Goal: Task Accomplishment & Management: Manage account settings

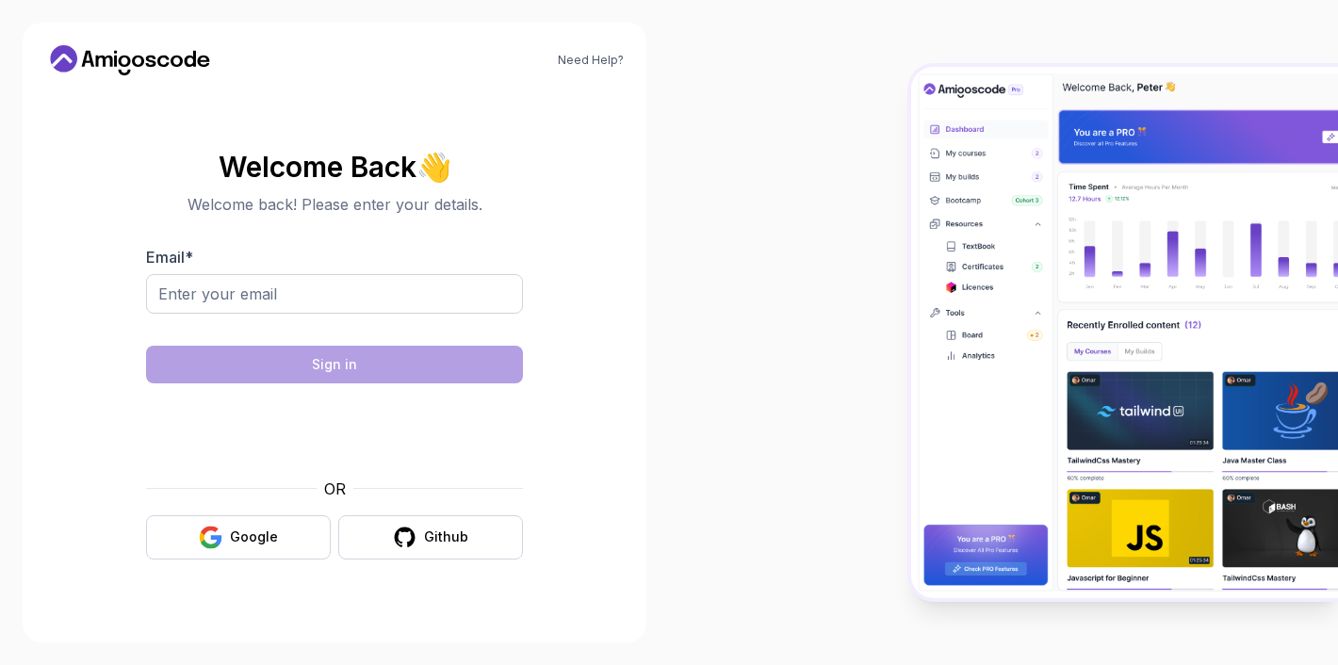
click at [146, 314] on div at bounding box center [146, 314] width 0 height 0
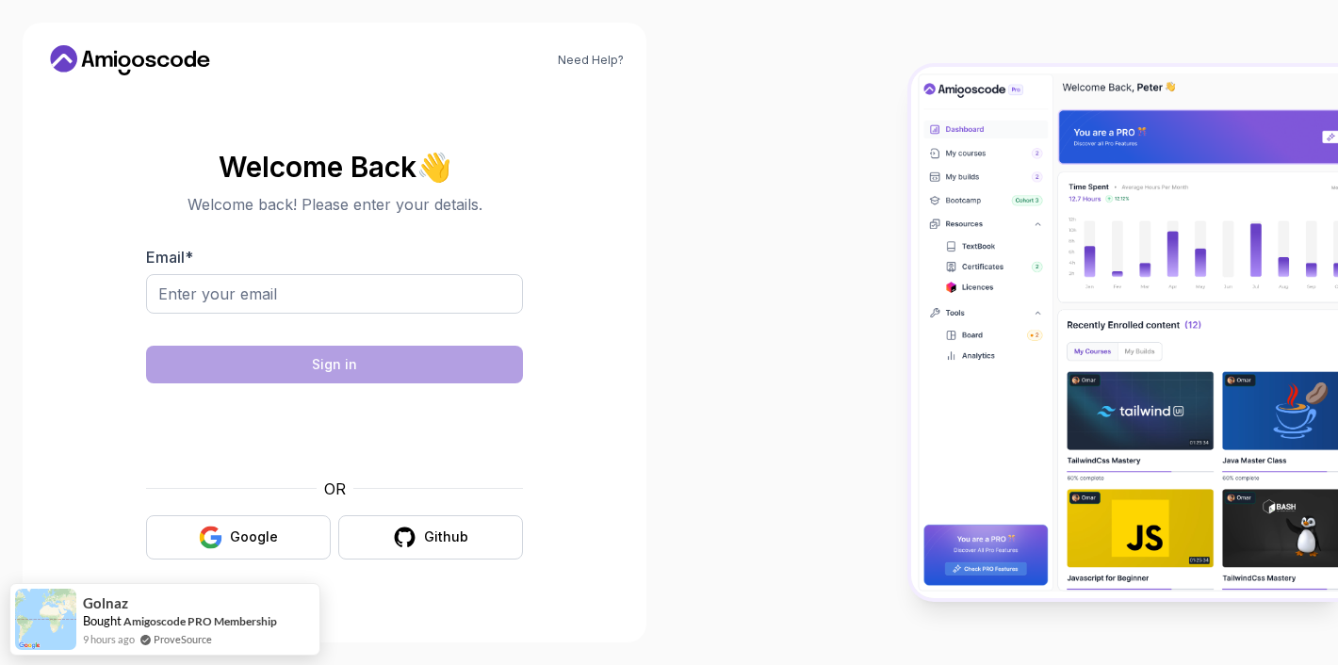
click at [943, 176] on body "Need Help? Welcome Back 👋 Welcome back! Please enter your details. Email * Sign…" at bounding box center [669, 332] width 1338 height 665
click at [337, 285] on input "Email *" at bounding box center [334, 294] width 377 height 40
type input "[EMAIL_ADDRESS][DOMAIN_NAME]"
click at [285, 282] on input "Email *" at bounding box center [334, 294] width 377 height 40
type input "[EMAIL_ADDRESS][DOMAIN_NAME]"
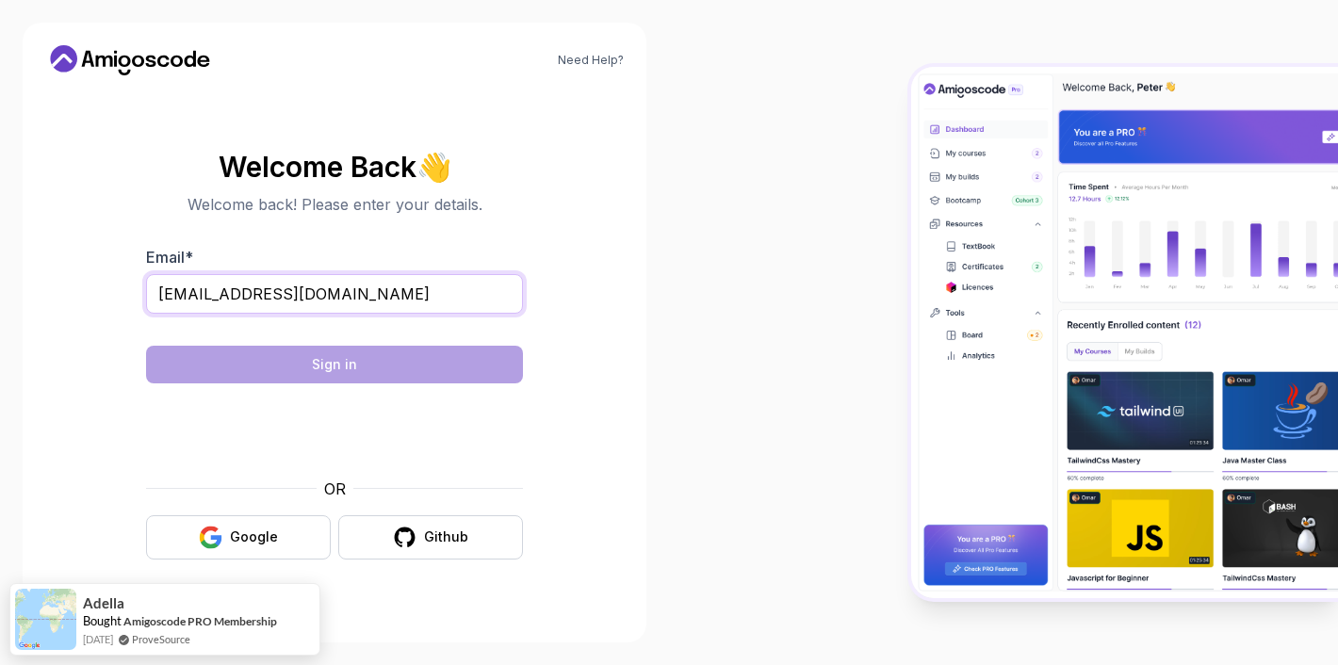
click at [289, 303] on input "[EMAIL_ADDRESS][DOMAIN_NAME]" at bounding box center [334, 294] width 377 height 40
click at [326, 319] on div at bounding box center [334, 326] width 377 height 17
click at [335, 295] on input "Email *" at bounding box center [334, 294] width 377 height 40
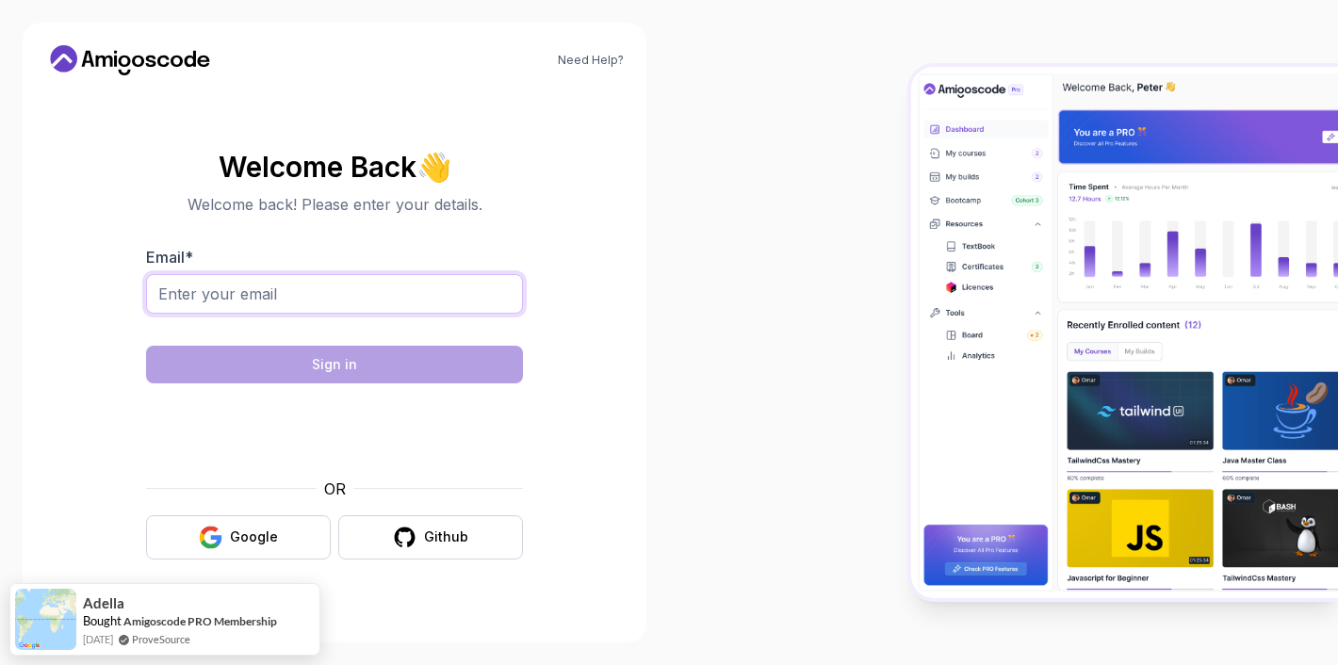
type input "[EMAIL_ADDRESS][DOMAIN_NAME]"
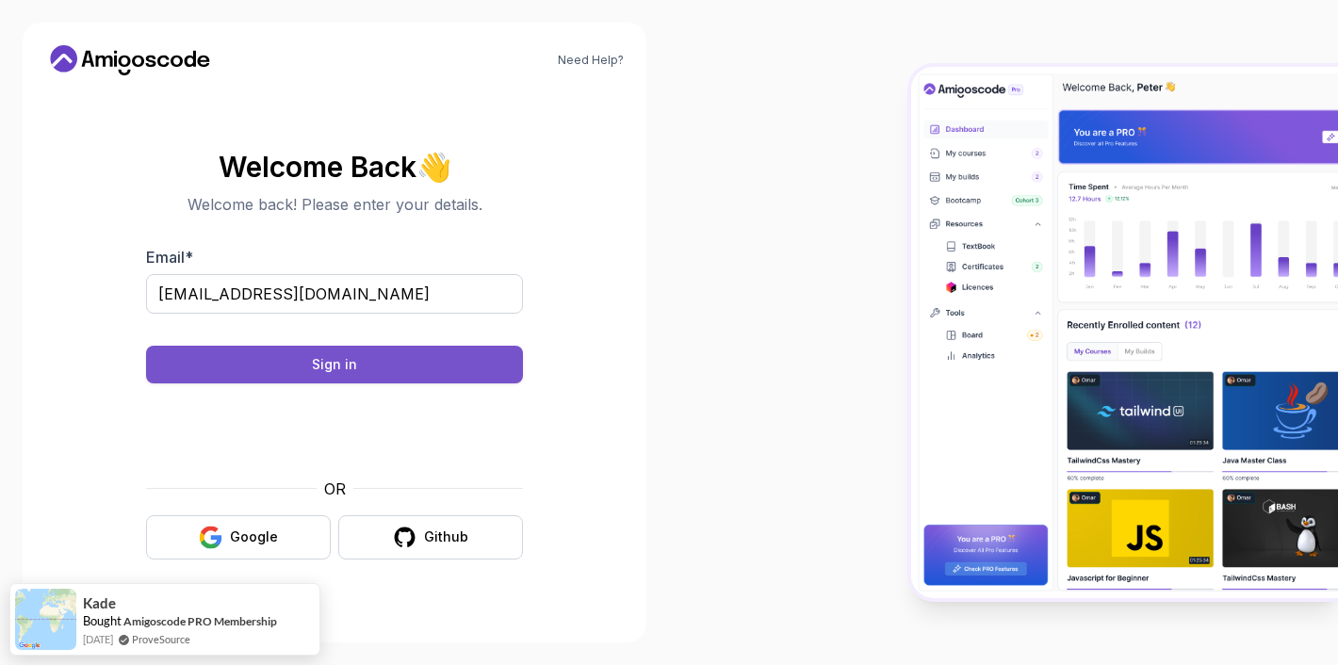
click at [389, 369] on button "Sign in" at bounding box center [334, 365] width 377 height 38
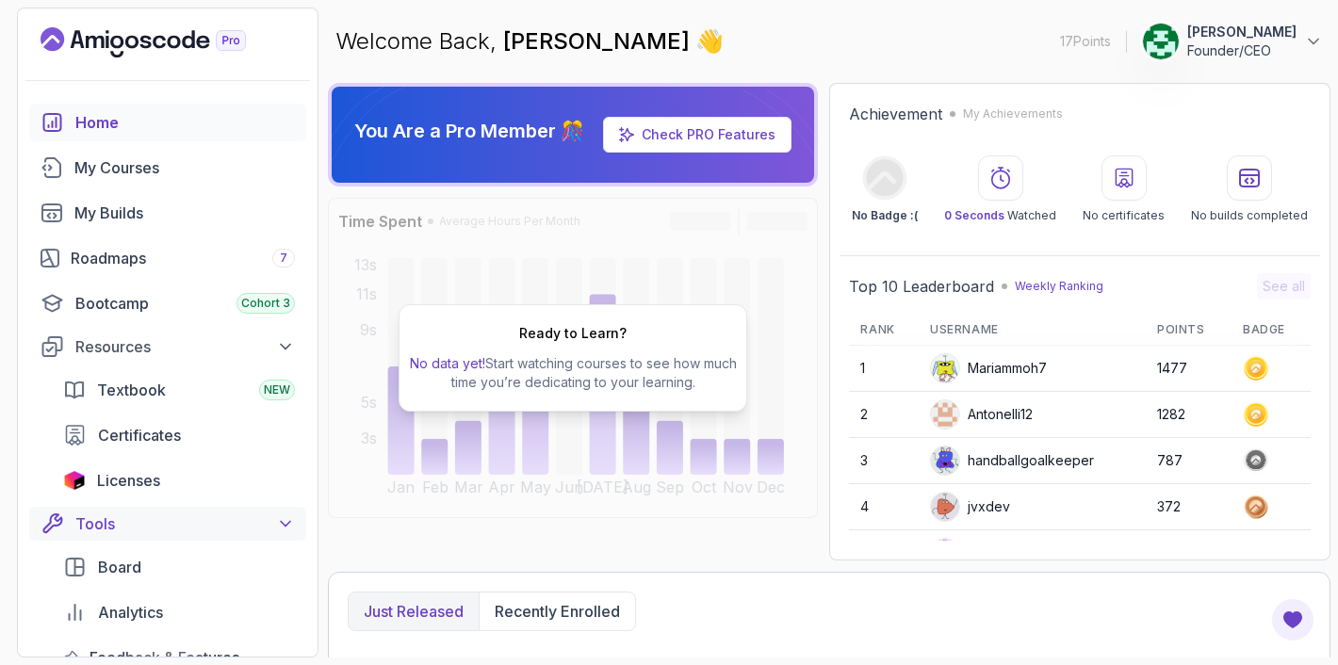
click at [129, 512] on button "Tools" at bounding box center [167, 524] width 277 height 34
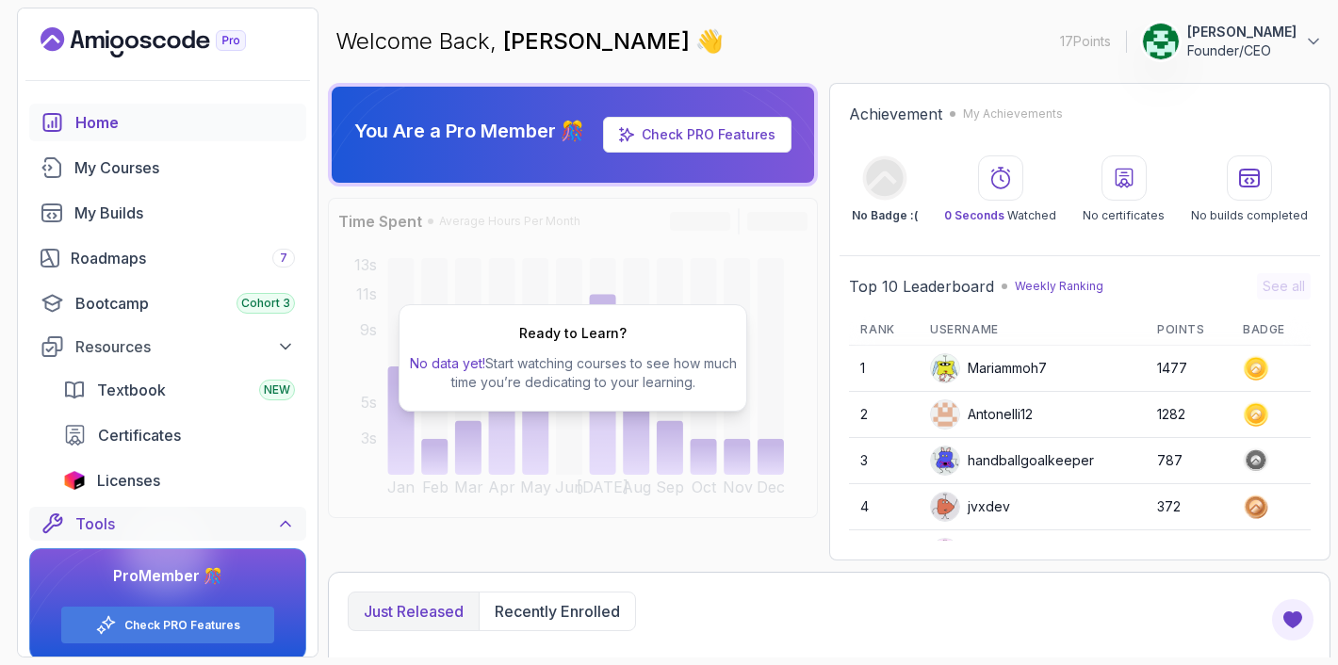
click at [129, 512] on button "Tools" at bounding box center [167, 524] width 277 height 34
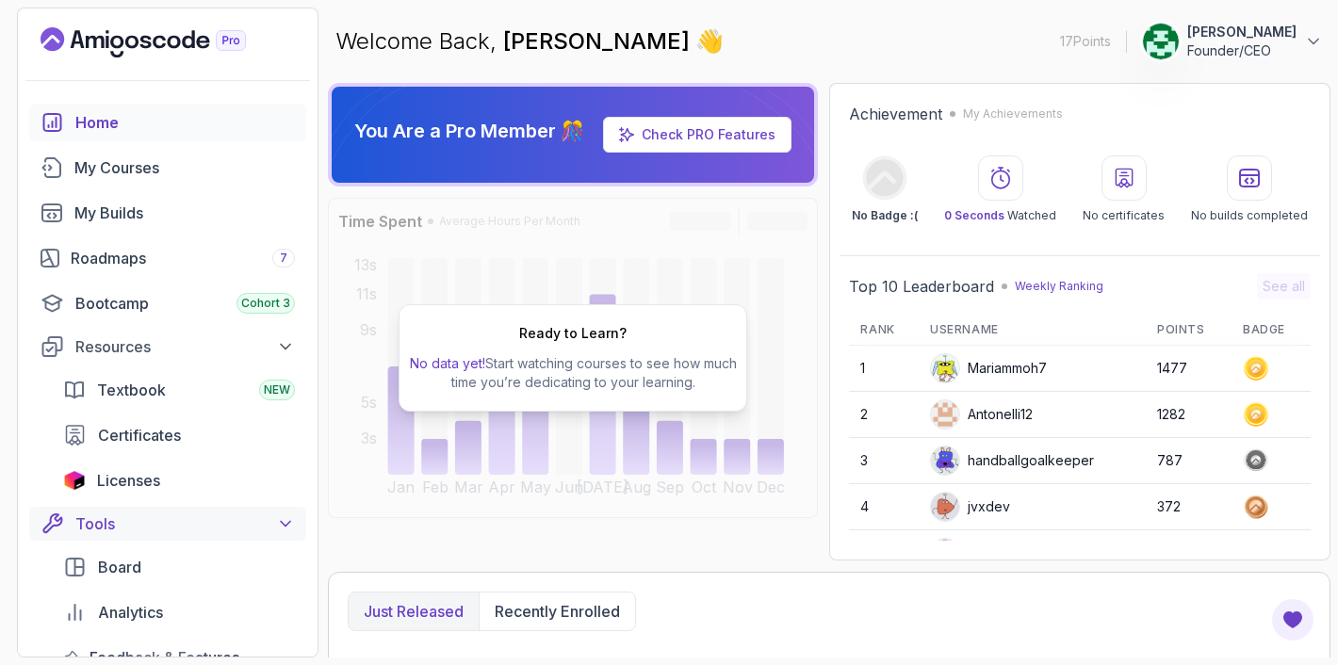
click at [129, 512] on button "Tools" at bounding box center [167, 524] width 277 height 34
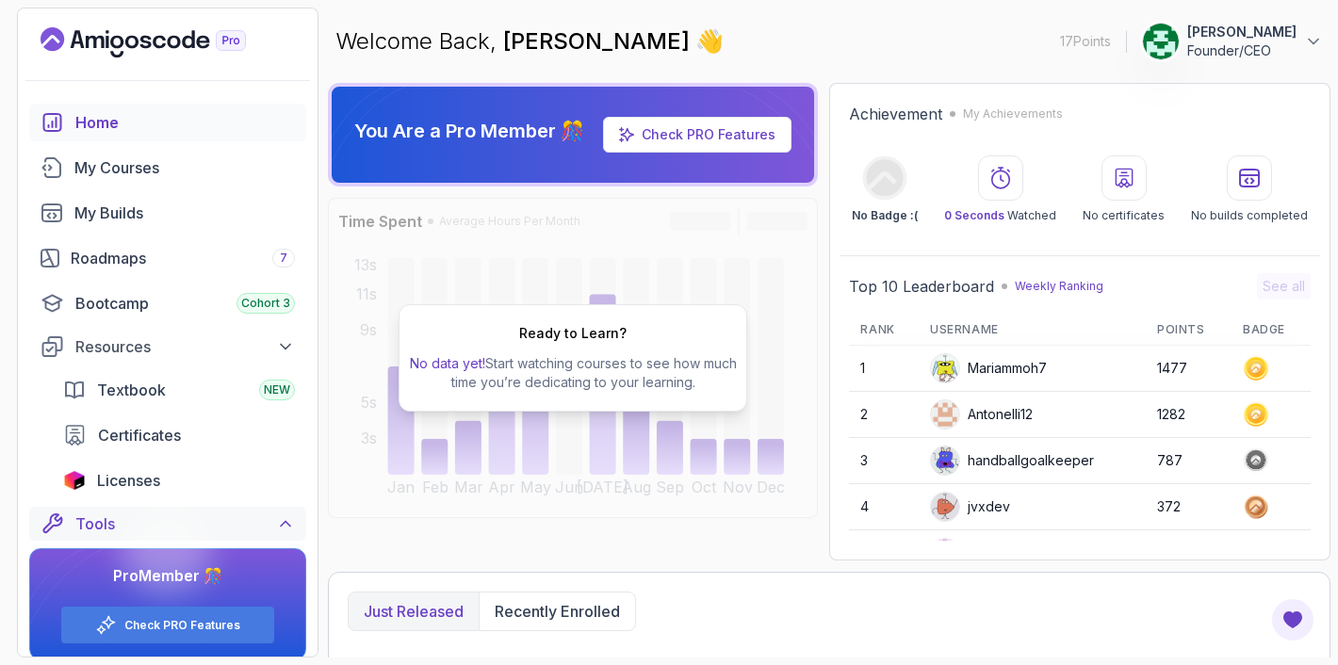
scroll to position [15, 0]
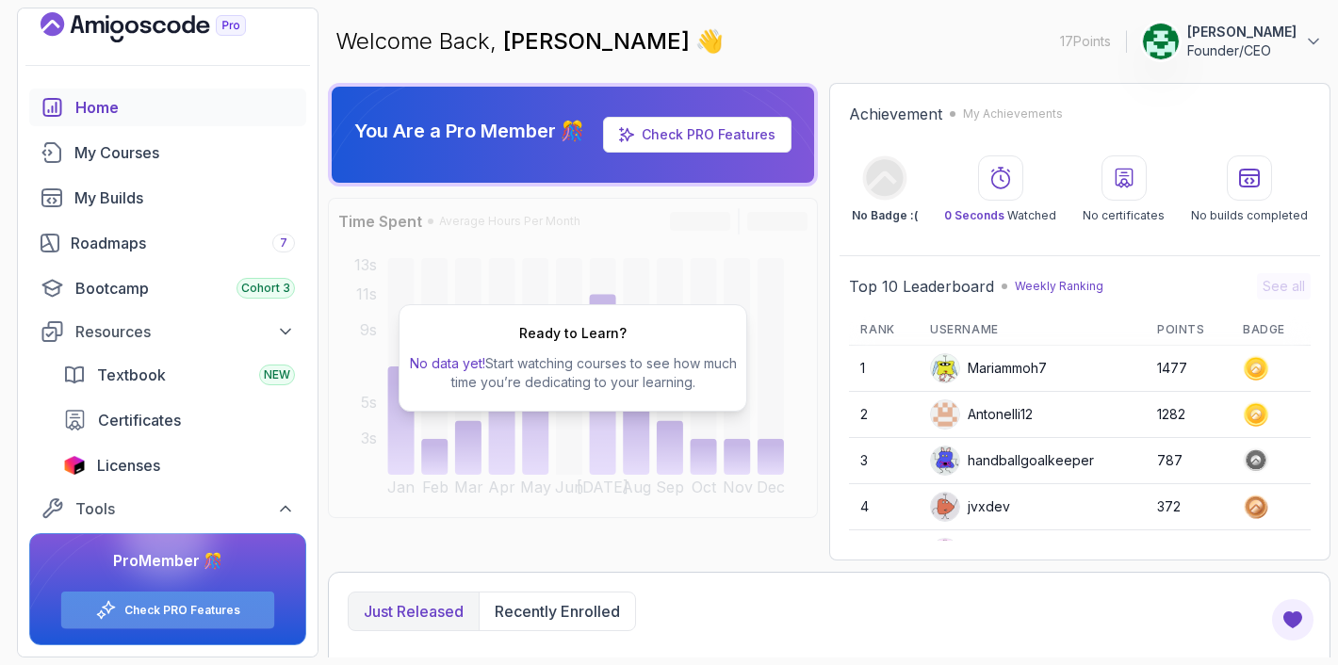
click at [137, 621] on div "Check PRO Features" at bounding box center [167, 610] width 213 height 37
click at [190, 612] on link "Check PRO Features" at bounding box center [182, 610] width 116 height 15
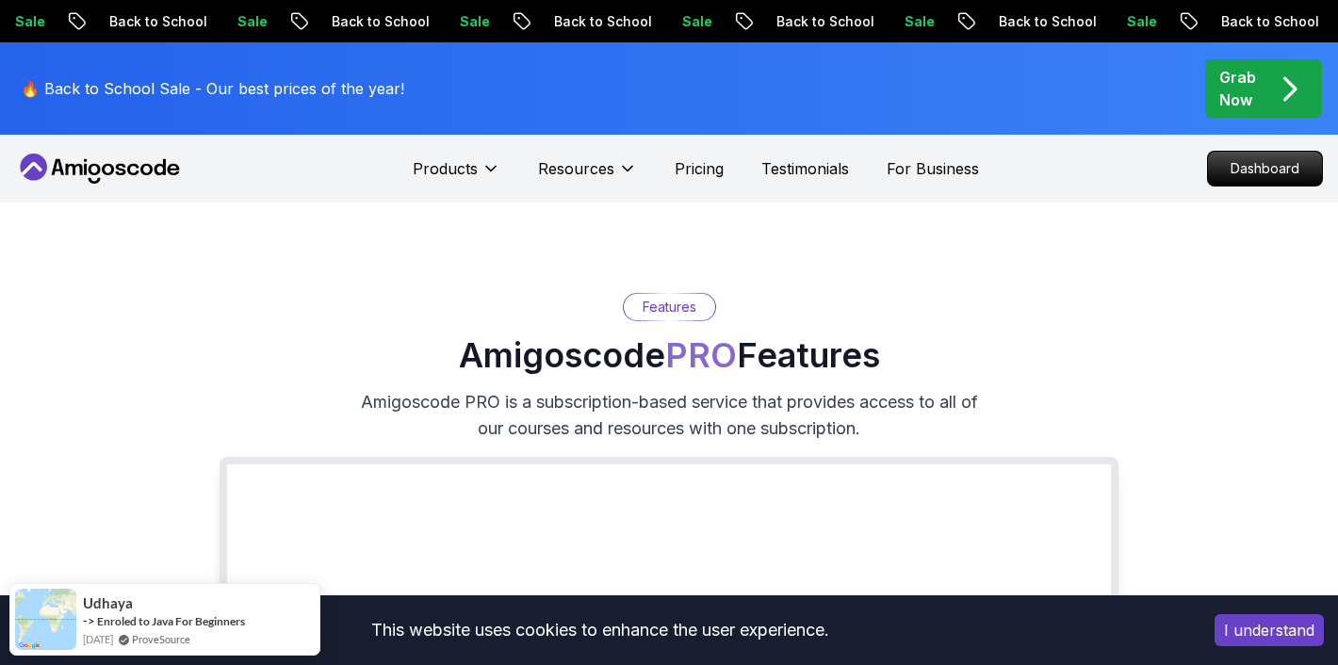
click at [1275, 94] on icon "pre-order" at bounding box center [1289, 89] width 37 height 37
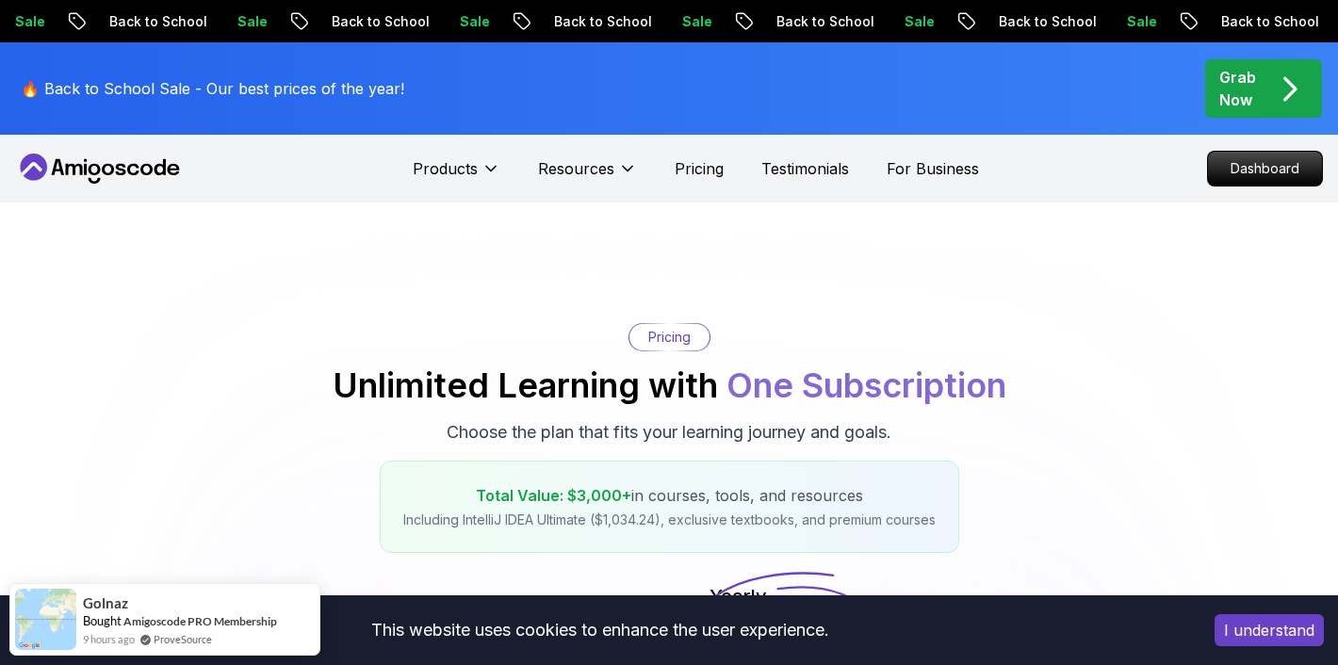
click at [1246, 98] on p "Grab Now" at bounding box center [1237, 88] width 37 height 45
click at [1246, 103] on p "Grab Now" at bounding box center [1237, 88] width 37 height 45
click at [1295, 87] on icon "pre-order" at bounding box center [1290, 89] width 10 height 22
click at [1292, 101] on icon "pre-order" at bounding box center [1289, 89] width 37 height 37
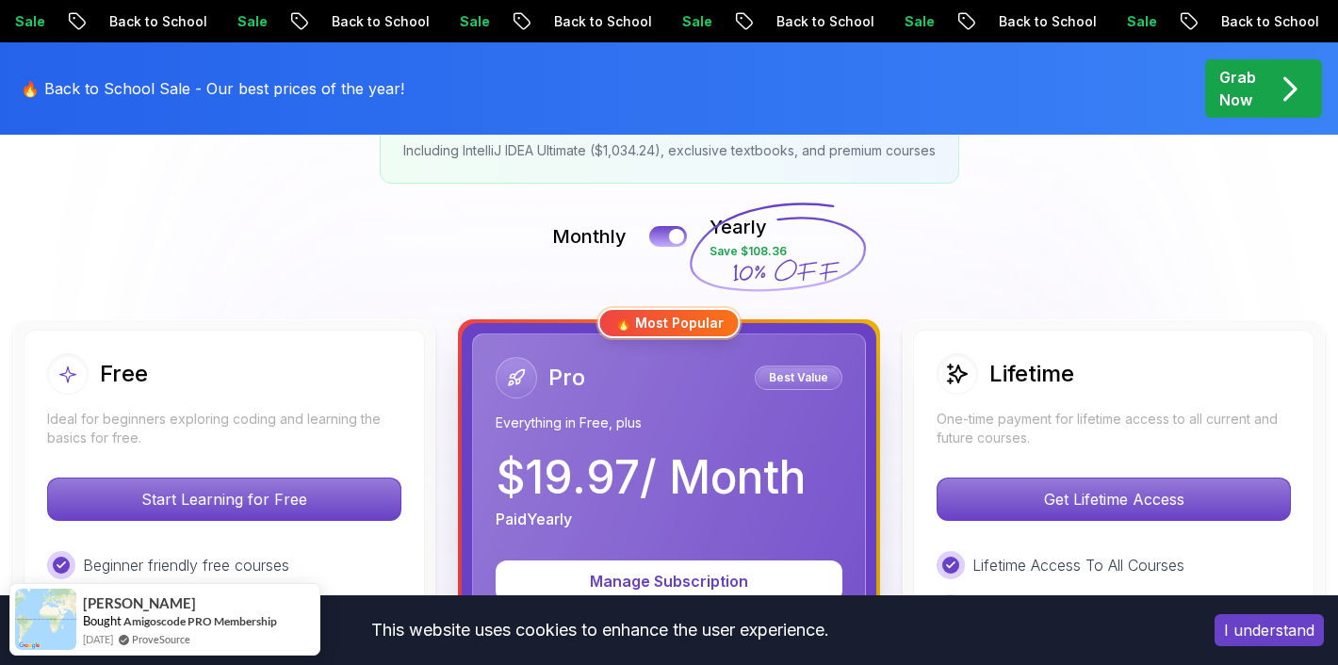
scroll to position [378, 0]
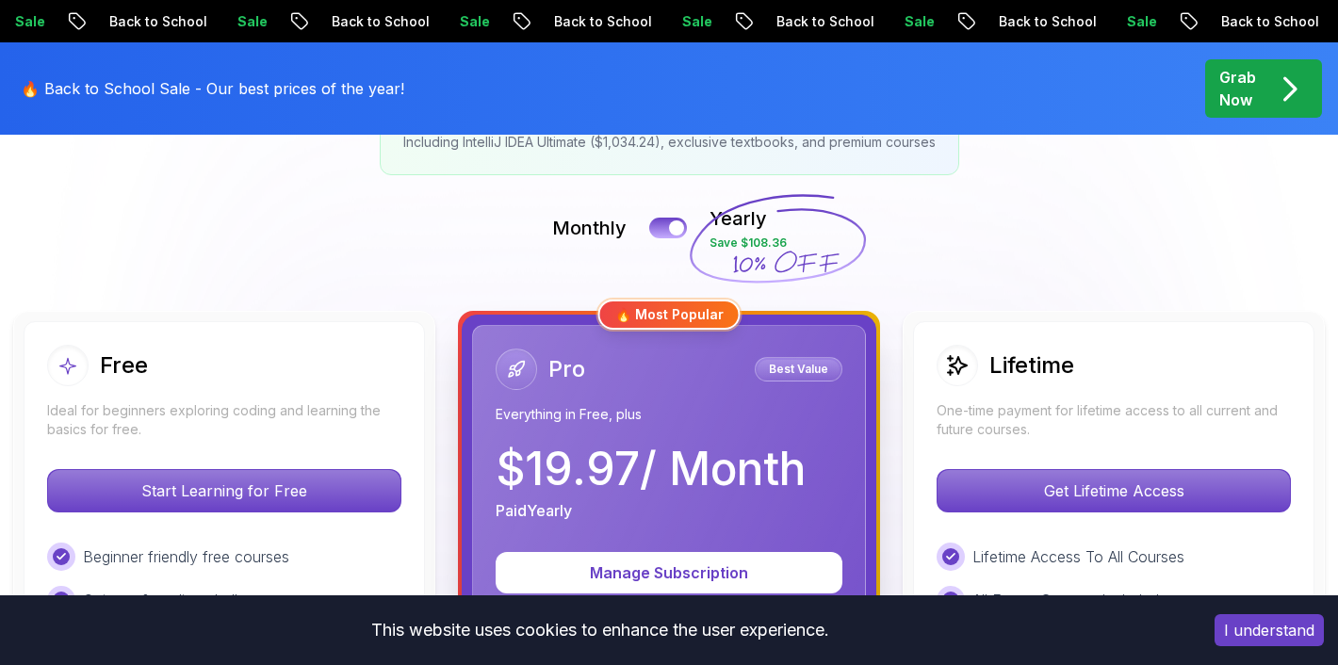
click at [806, 364] on p "Best Value" at bounding box center [799, 369] width 82 height 19
click at [806, 370] on p "Best Value" at bounding box center [799, 369] width 82 height 19
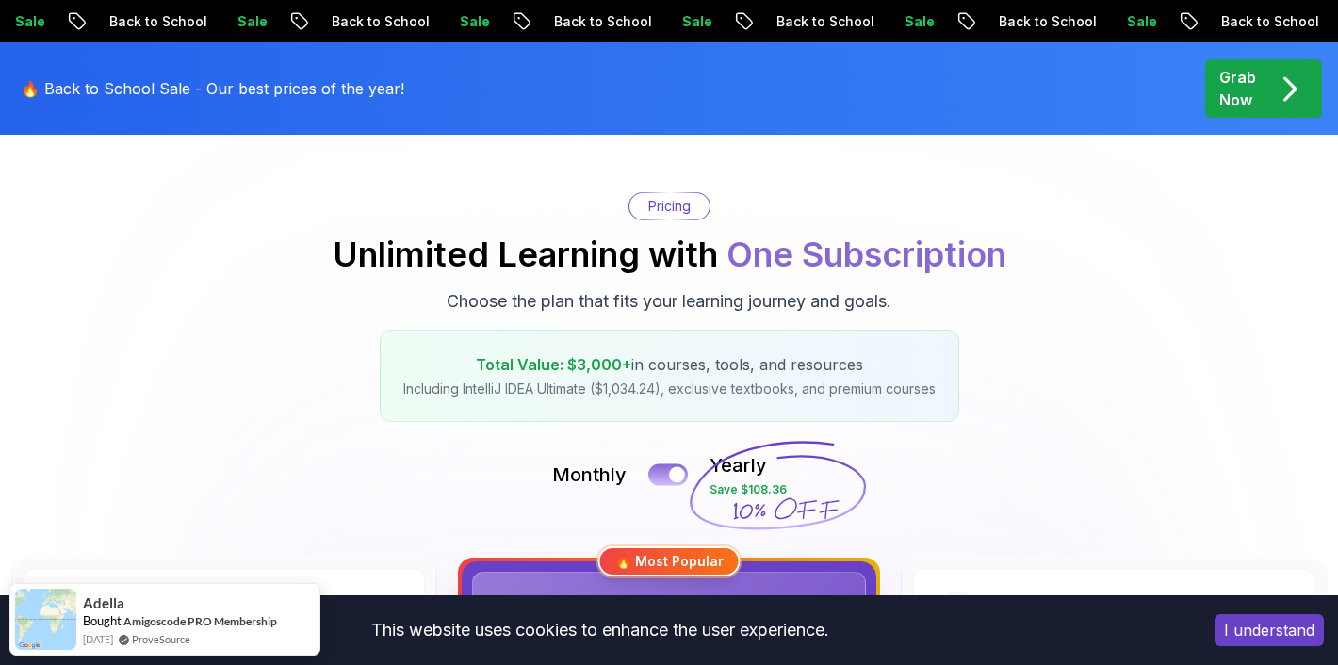
scroll to position [0, 0]
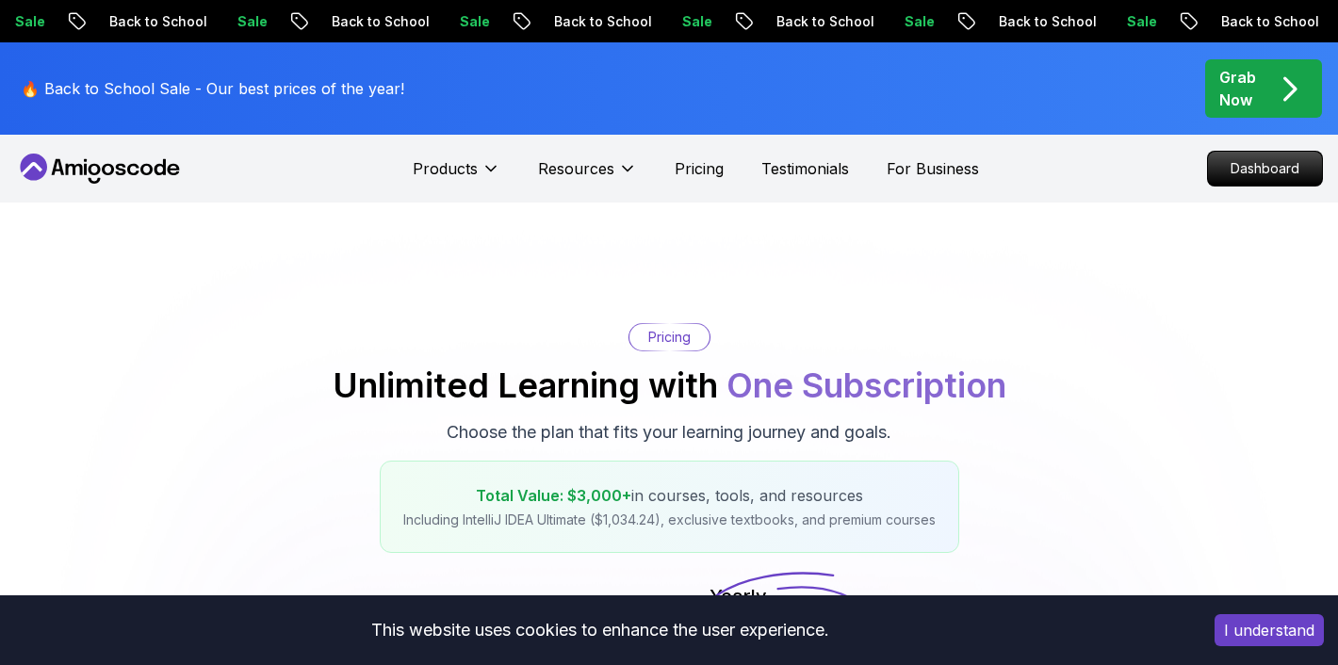
click at [1262, 641] on button "I understand" at bounding box center [1268, 630] width 109 height 32
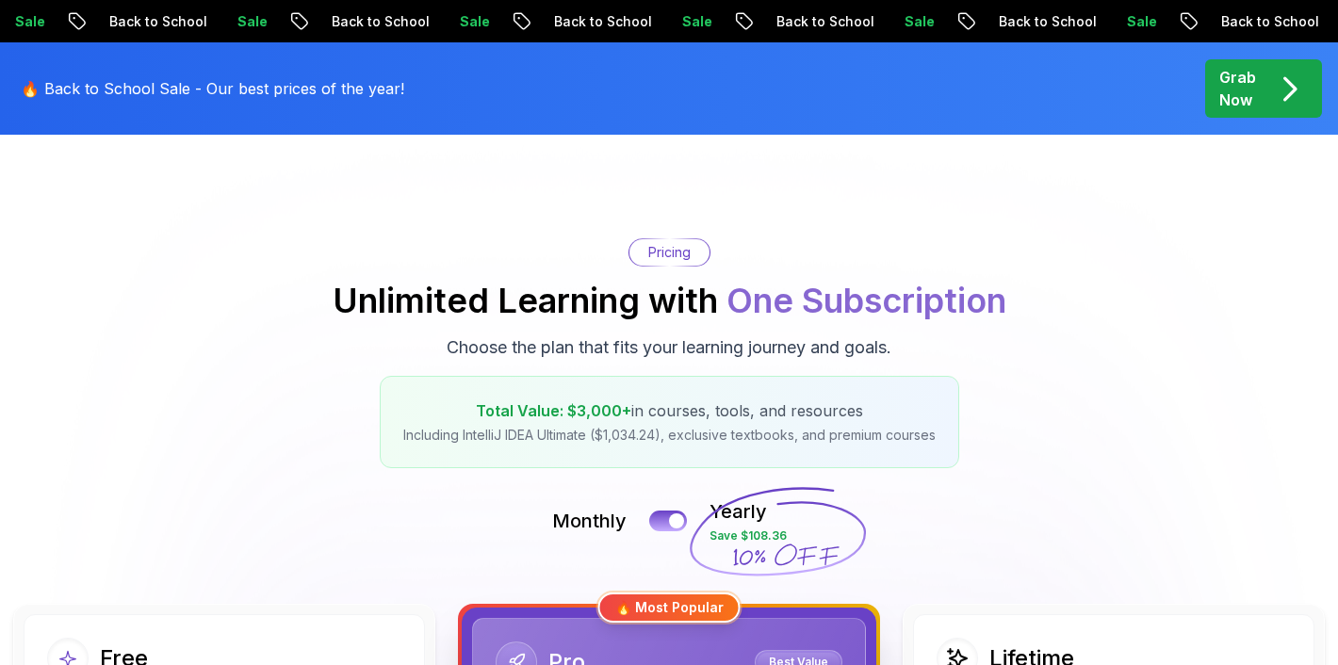
scroll to position [90, 0]
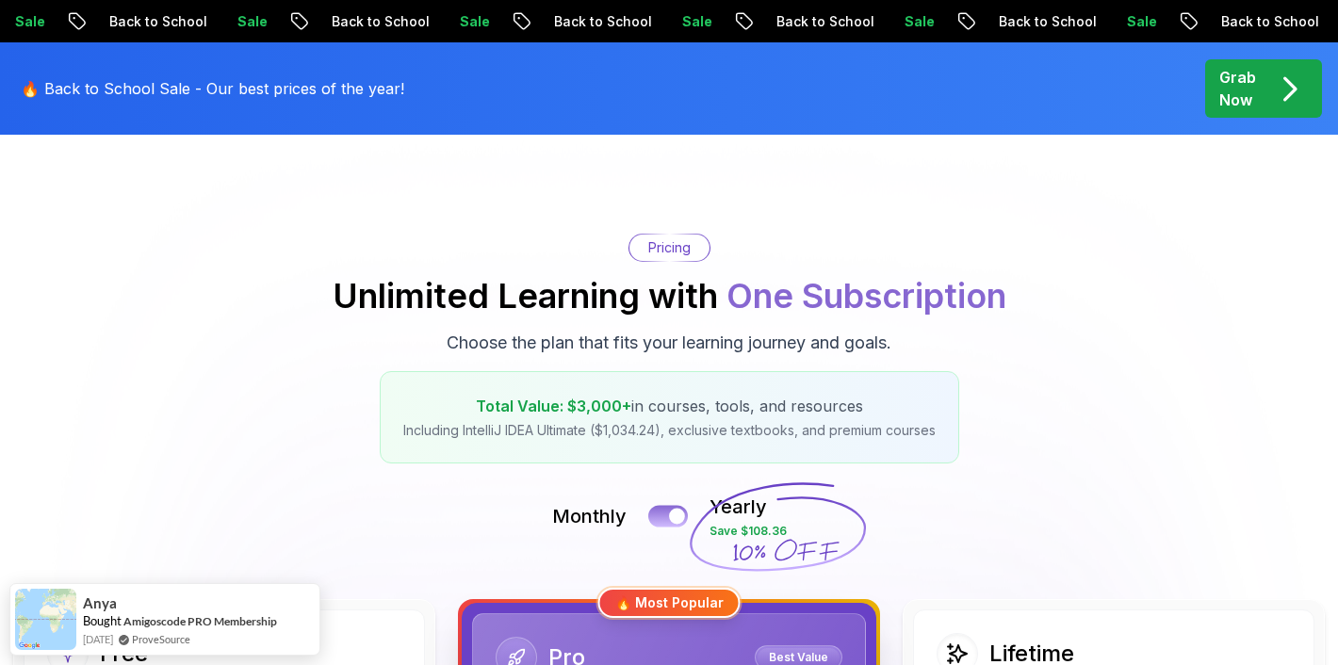
click at [677, 507] on button at bounding box center [668, 516] width 40 height 22
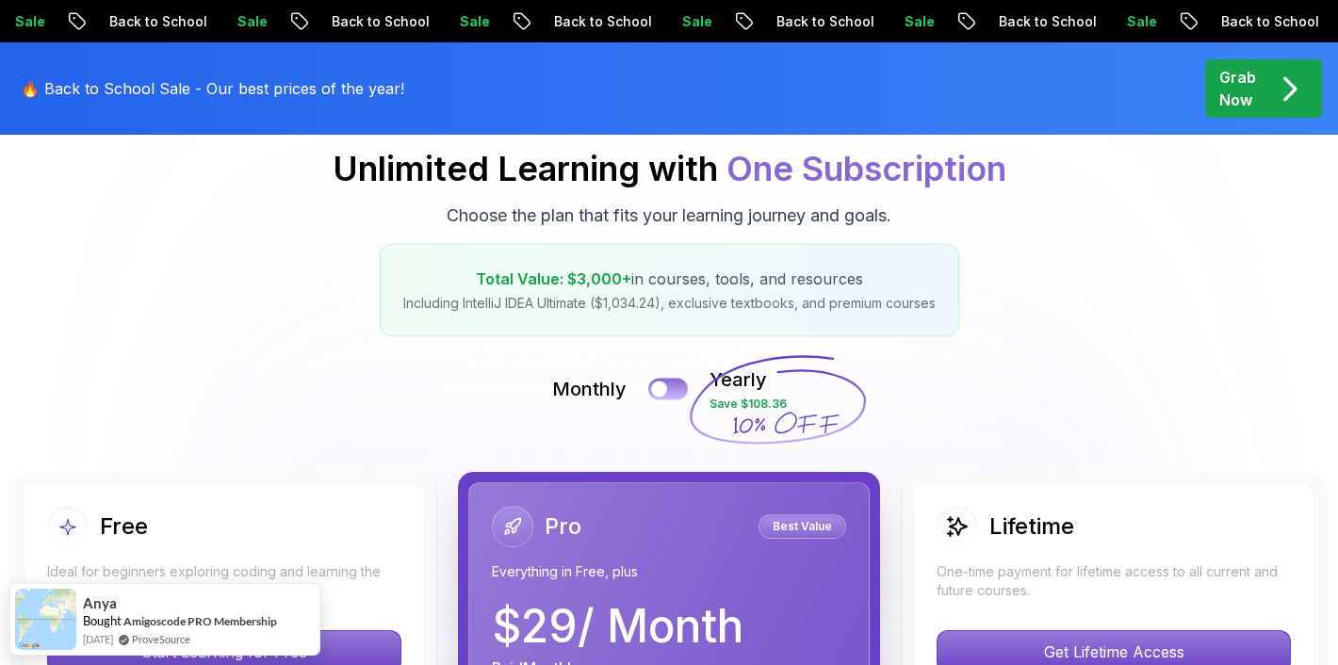
scroll to position [222, 0]
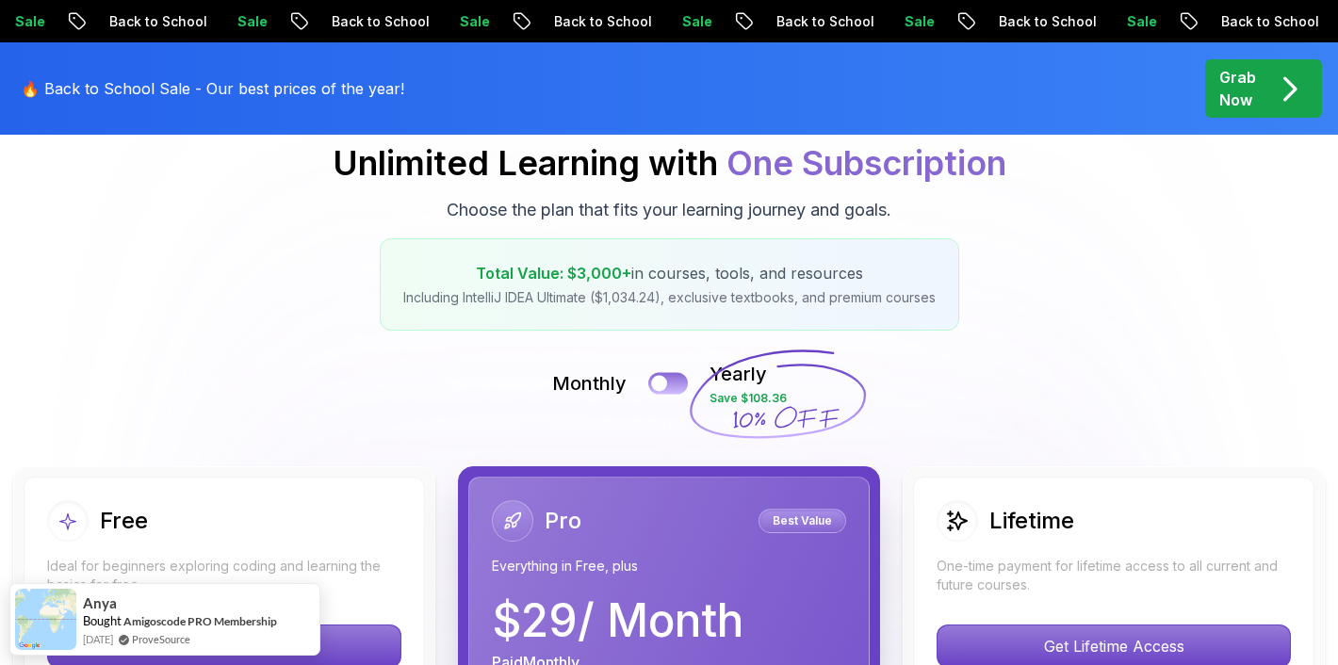
click at [666, 386] on div at bounding box center [659, 384] width 16 height 16
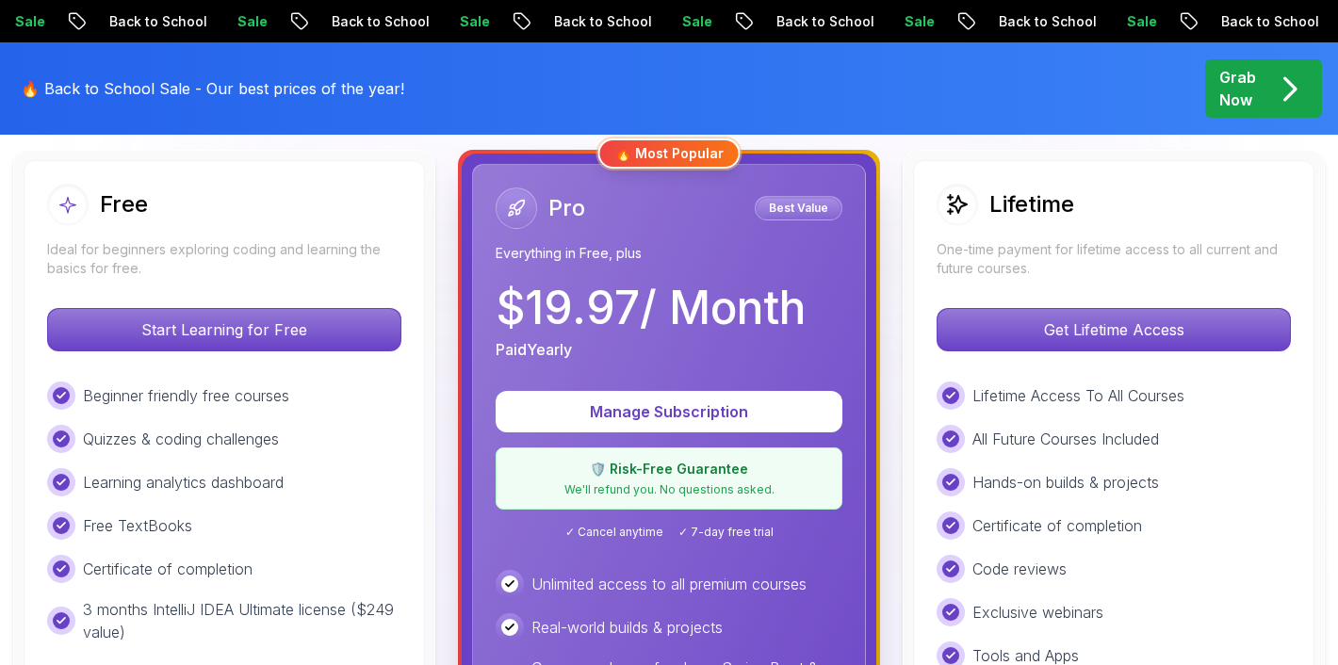
scroll to position [475, 0]
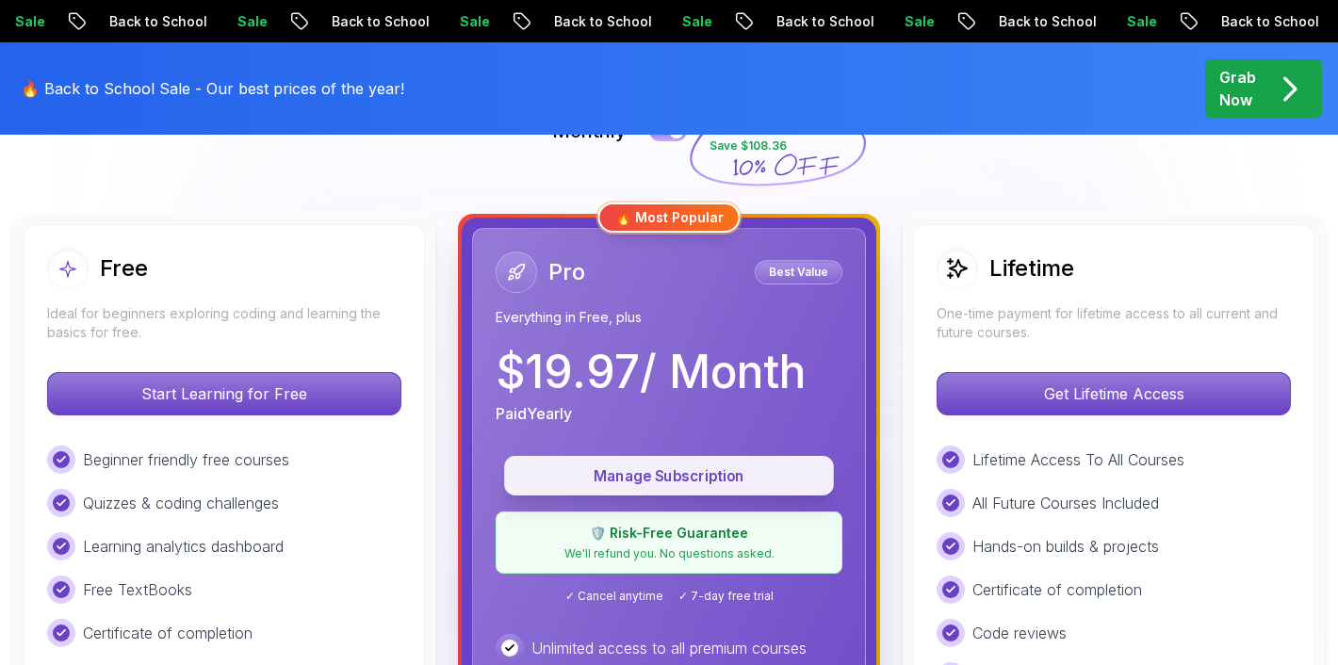
click at [662, 487] on button "Manage Subscription" at bounding box center [669, 476] width 330 height 40
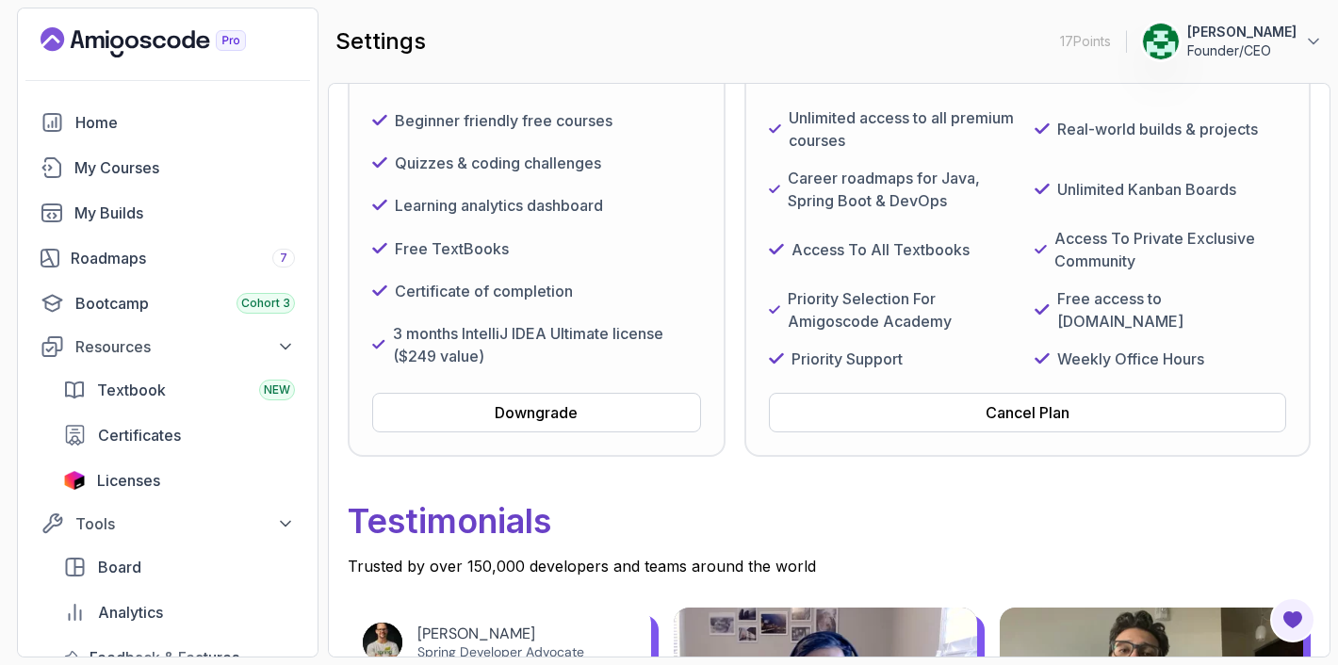
scroll to position [301, 0]
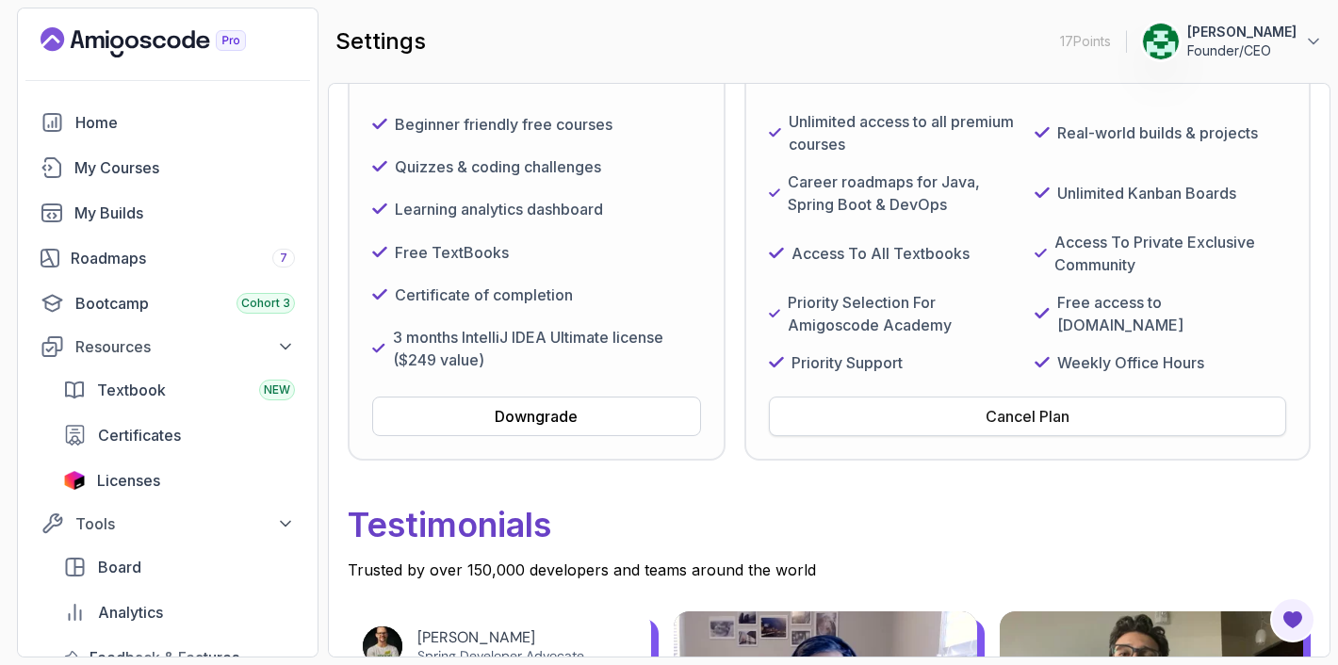
click at [1019, 434] on button "Cancel Plan" at bounding box center [1027, 417] width 517 height 40
click at [1018, 428] on div "Cancel Plan" at bounding box center [1028, 416] width 84 height 23
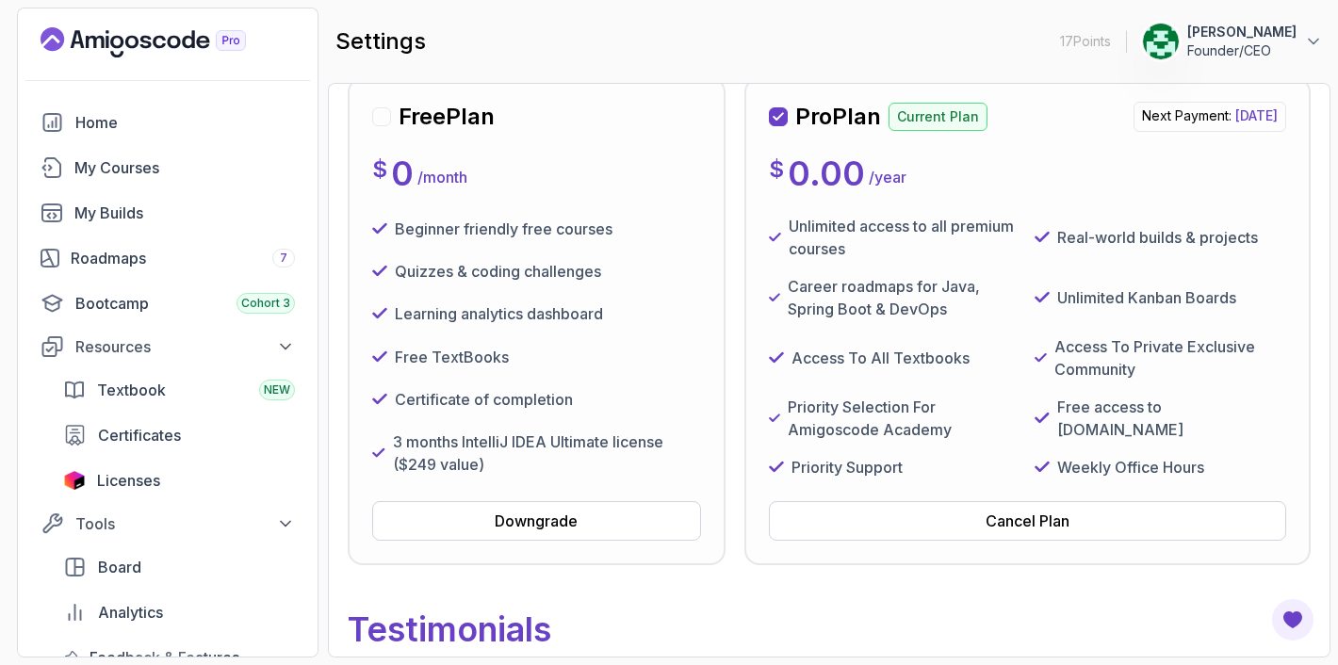
scroll to position [195, 0]
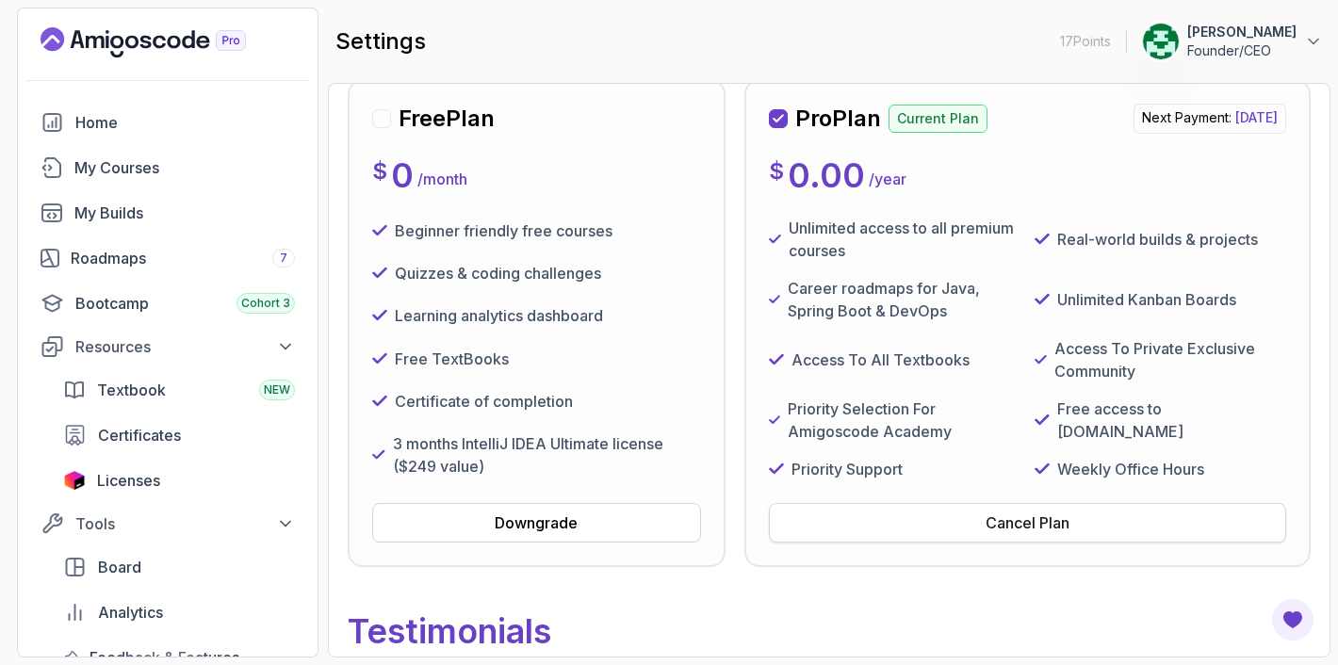
click at [1019, 534] on div "Cancel Plan" at bounding box center [1028, 523] width 84 height 23
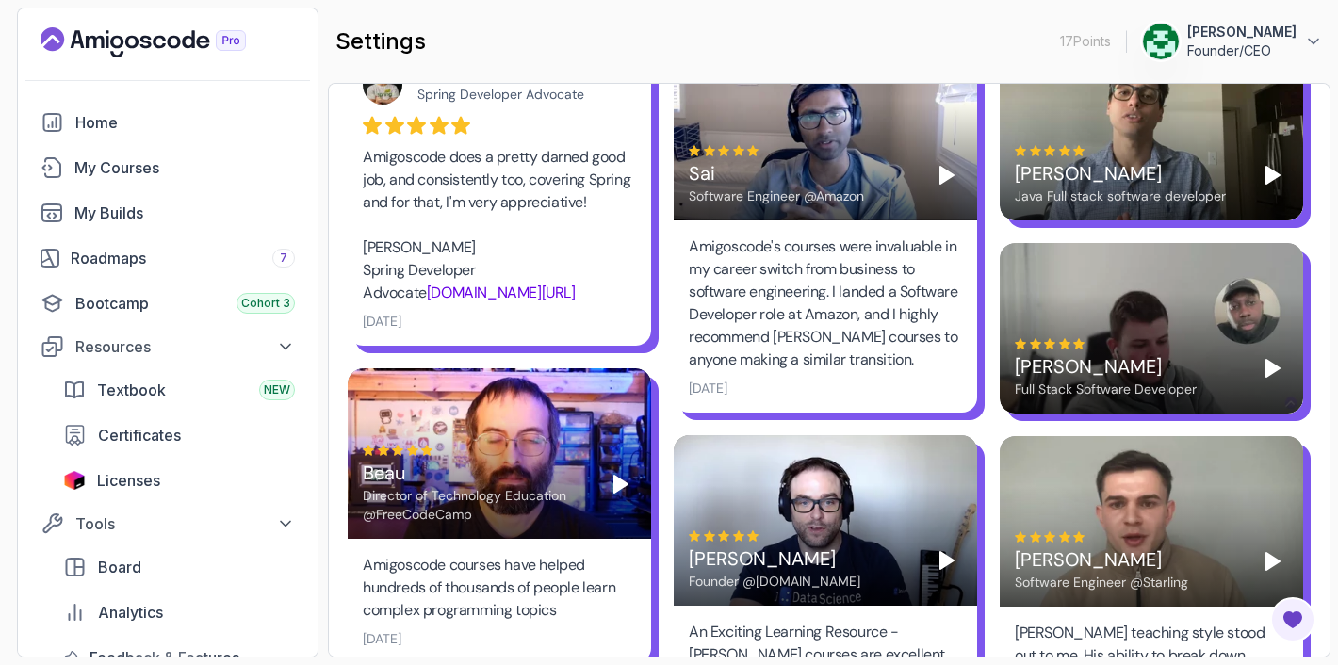
scroll to position [849, 0]
